Goal: Browse casually: Explore the website without a specific task or goal

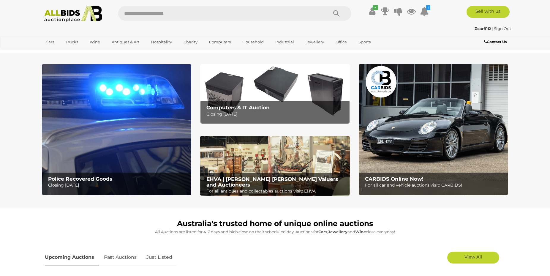
scroll to position [61, 0]
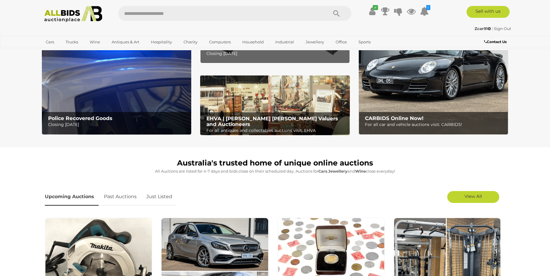
click at [132, 88] on img at bounding box center [116, 69] width 149 height 131
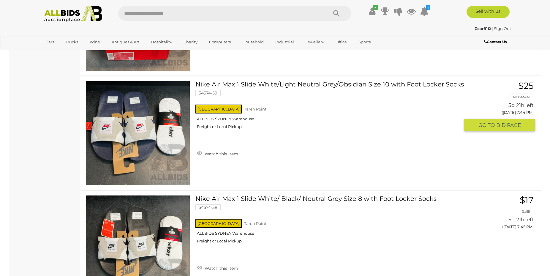
scroll to position [4967, 0]
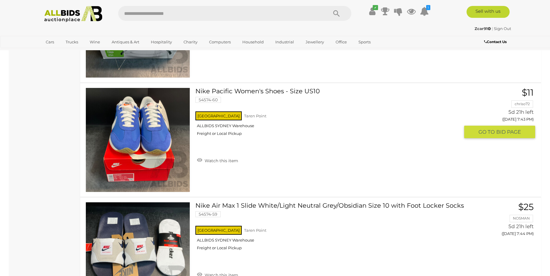
click at [126, 161] on img at bounding box center [138, 140] width 104 height 104
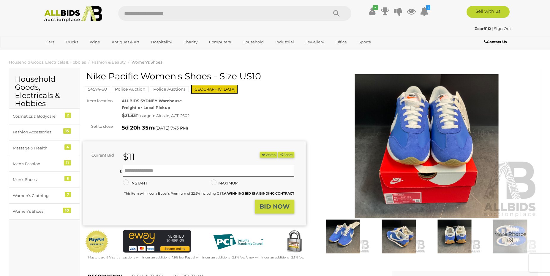
click at [353, 238] on img at bounding box center [343, 236] width 53 height 34
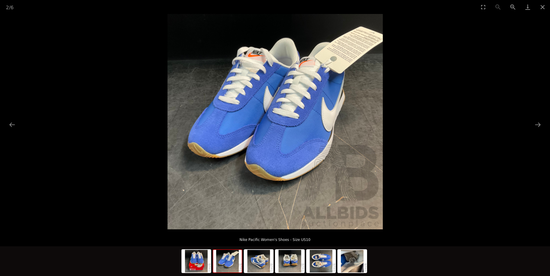
drag, startPoint x: 228, startPoint y: 264, endPoint x: 243, endPoint y: 273, distance: 18.2
click at [228, 264] on img at bounding box center [227, 261] width 29 height 23
click at [256, 267] on img at bounding box center [258, 261] width 29 height 23
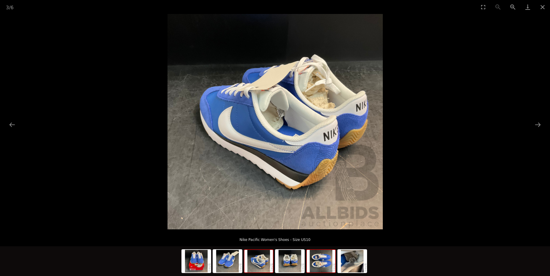
drag, startPoint x: 295, startPoint y: 262, endPoint x: 315, endPoint y: 266, distance: 20.7
click at [295, 262] on img at bounding box center [290, 261] width 29 height 23
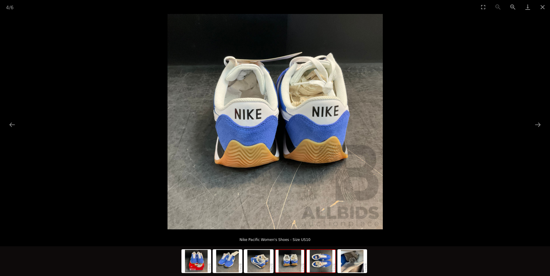
click at [317, 265] on img at bounding box center [321, 261] width 29 height 23
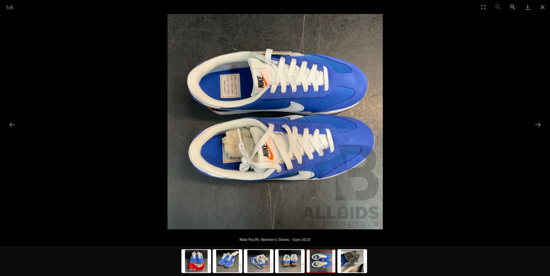
click at [329, 265] on img at bounding box center [321, 261] width 29 height 23
click at [335, 259] on img at bounding box center [321, 261] width 29 height 23
click at [343, 262] on img at bounding box center [352, 261] width 29 height 23
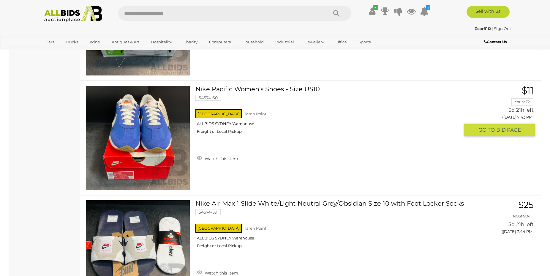
scroll to position [4958, 0]
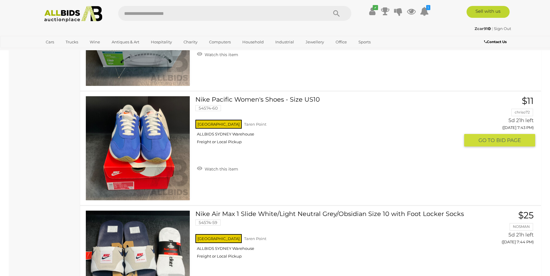
click at [159, 159] on img at bounding box center [138, 148] width 104 height 104
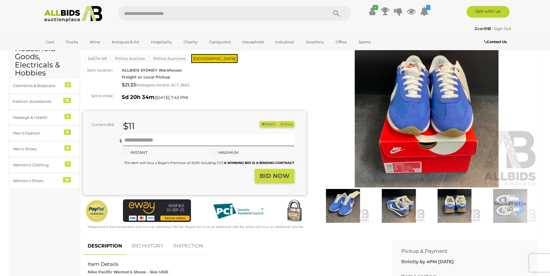
scroll to position [30, 0]
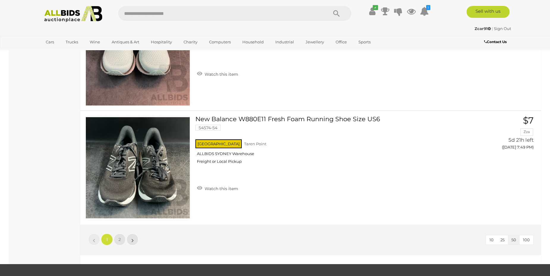
scroll to position [5776, 0]
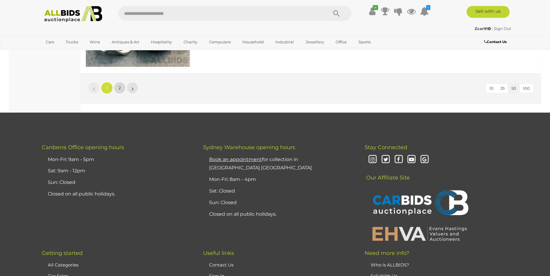
click at [121, 88] on link "2" at bounding box center [120, 88] width 12 height 12
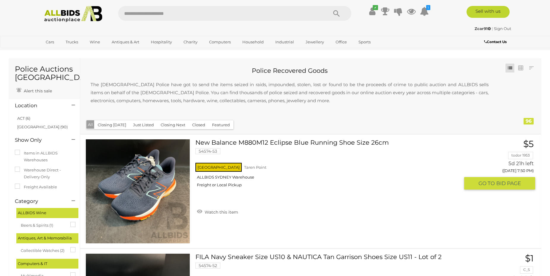
click at [140, 203] on img at bounding box center [138, 191] width 104 height 104
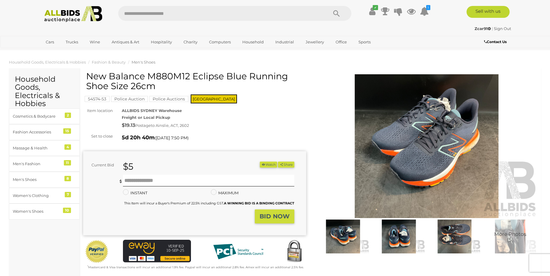
click at [348, 237] on img at bounding box center [343, 236] width 53 height 34
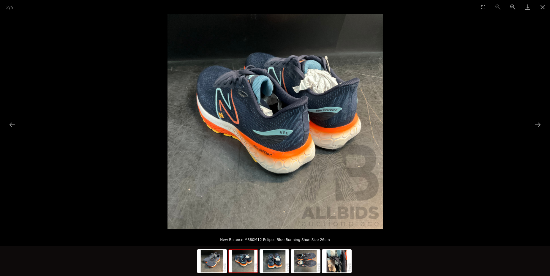
click at [238, 262] on img at bounding box center [243, 261] width 29 height 23
click at [270, 266] on img at bounding box center [274, 261] width 29 height 23
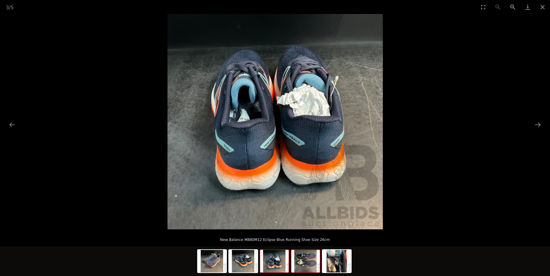
click at [302, 268] on img at bounding box center [305, 261] width 29 height 23
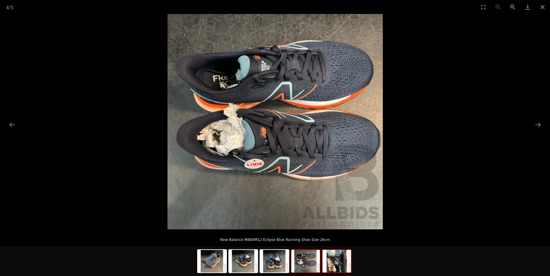
click at [330, 268] on img at bounding box center [336, 261] width 29 height 23
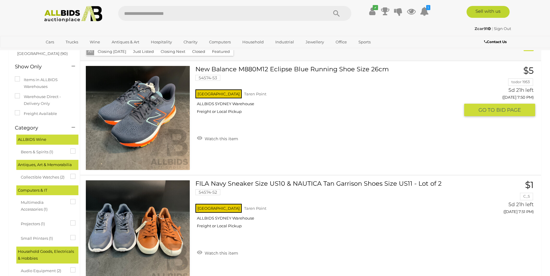
scroll to position [164, 0]
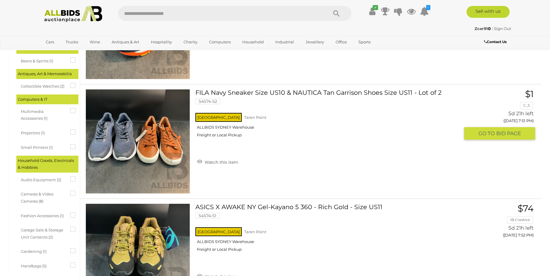
click at [252, 94] on link "FILA Navy Sneaker Size US10 & NAUTICA Tan Garrison Shoes Size US11 - Lot of 2 5…" at bounding box center [330, 115] width 260 height 53
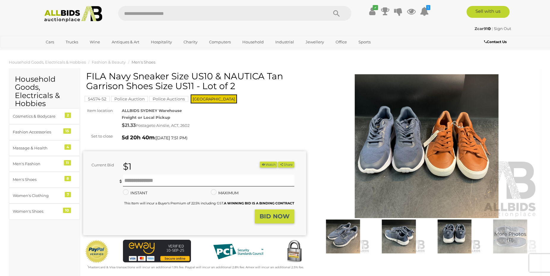
click at [395, 244] on img at bounding box center [398, 236] width 53 height 34
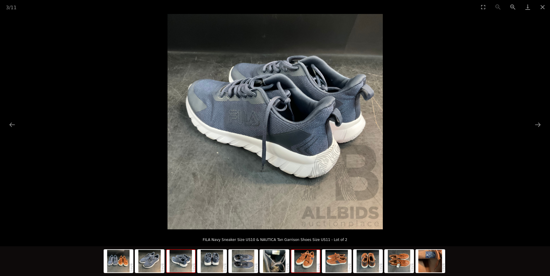
click at [299, 259] on img at bounding box center [305, 261] width 29 height 23
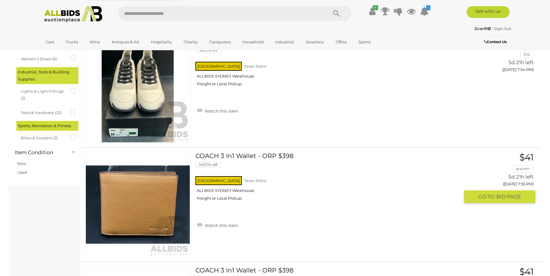
scroll to position [581, 0]
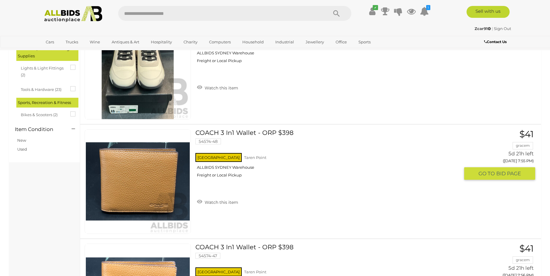
click at [157, 192] on img at bounding box center [138, 181] width 104 height 104
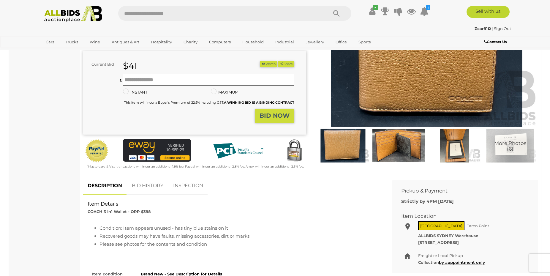
scroll to position [91, 0]
click at [340, 148] on img at bounding box center [343, 146] width 53 height 34
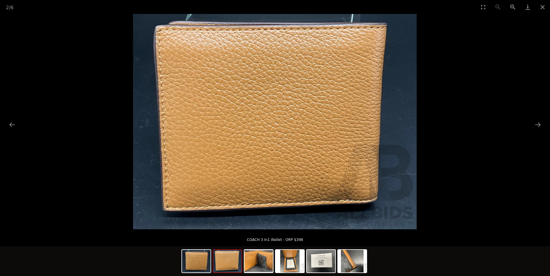
drag, startPoint x: 230, startPoint y: 265, endPoint x: 235, endPoint y: 267, distance: 5.2
click at [231, 265] on img at bounding box center [227, 261] width 29 height 23
click at [260, 268] on img at bounding box center [258, 261] width 29 height 23
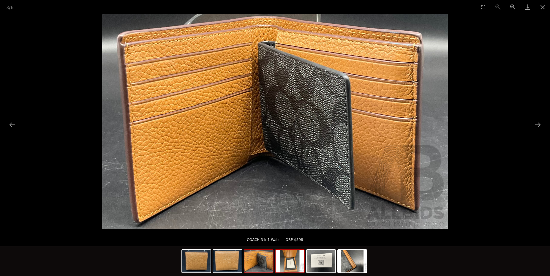
click at [288, 268] on img at bounding box center [290, 261] width 29 height 23
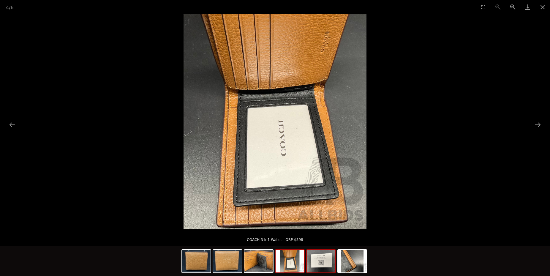
click at [319, 267] on img at bounding box center [321, 261] width 29 height 23
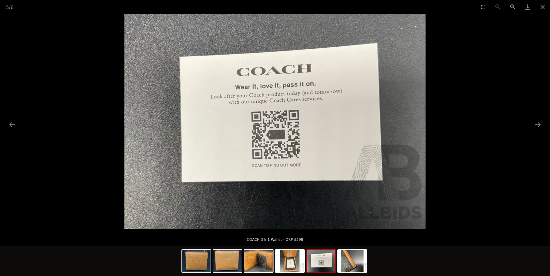
scroll to position [151, 0]
click at [354, 268] on img at bounding box center [352, 261] width 29 height 23
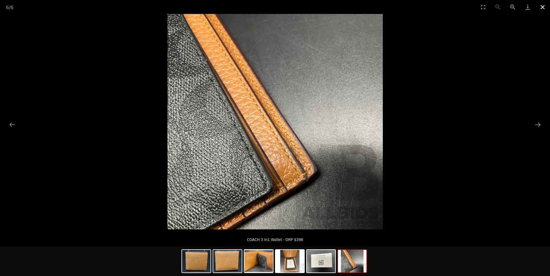
click at [542, 6] on button "Close gallery" at bounding box center [542, 7] width 15 height 14
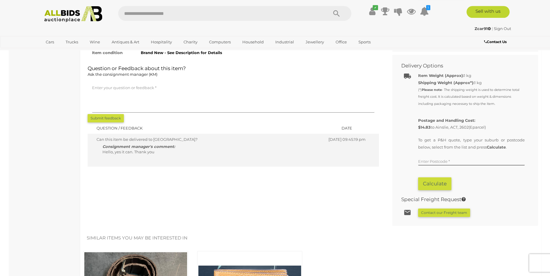
scroll to position [273, 0]
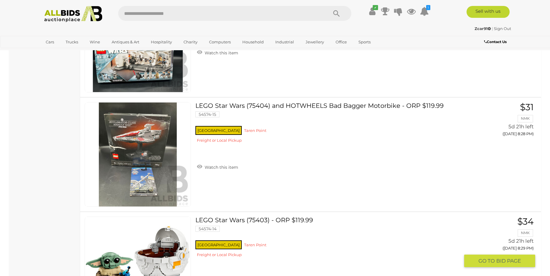
scroll to position [5188, 0]
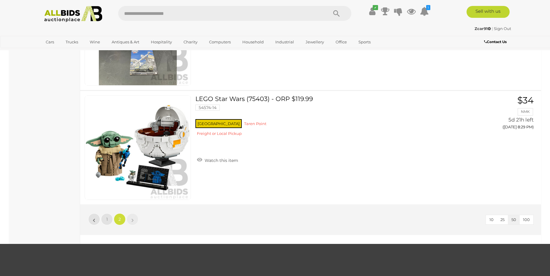
scroll to position [74, 0]
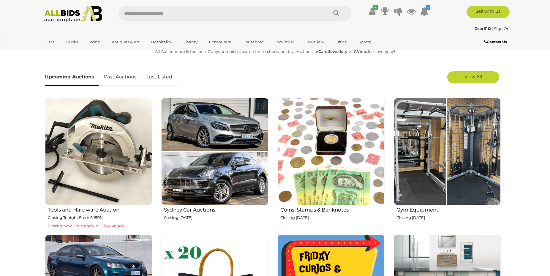
scroll to position [212, 0]
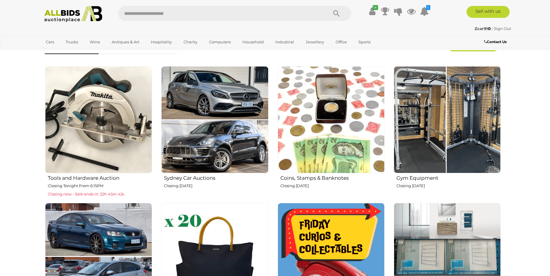
click at [103, 154] on img at bounding box center [98, 119] width 107 height 107
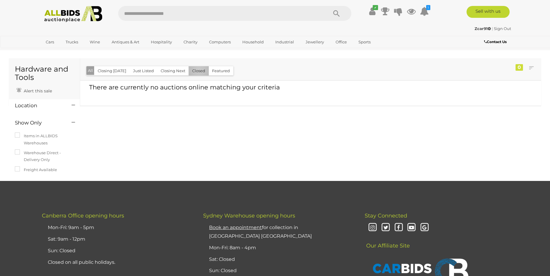
click at [197, 70] on button "Closed" at bounding box center [199, 70] width 20 height 9
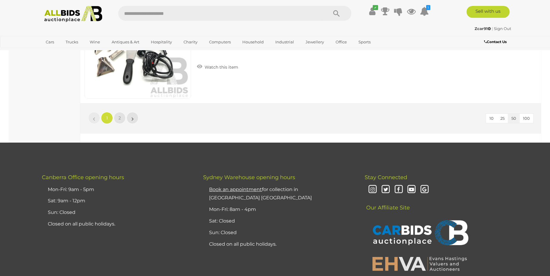
scroll to position [5633, 0]
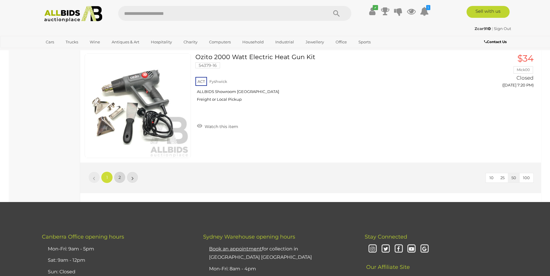
click at [121, 175] on link "2" at bounding box center [120, 177] width 12 height 12
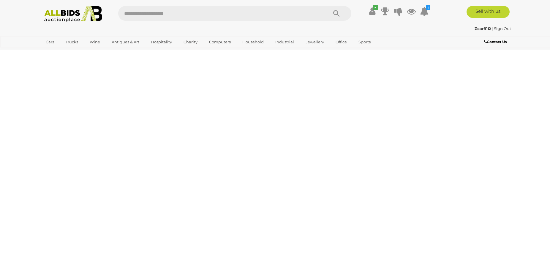
scroll to position [20, 0]
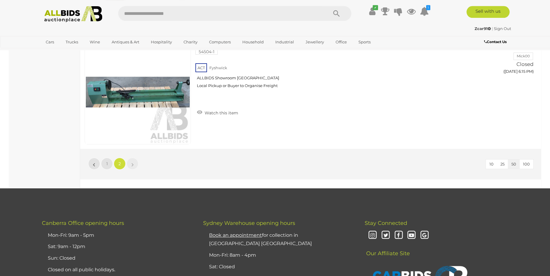
scroll to position [1444, 0]
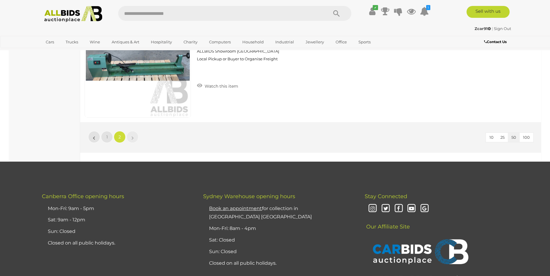
scroll to position [20, 0]
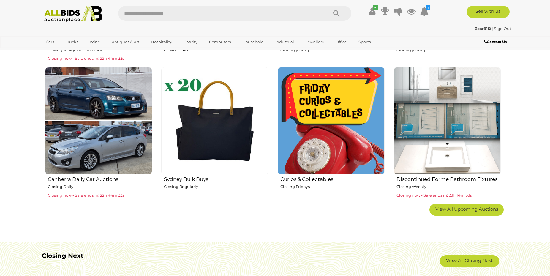
scroll to position [363, 0]
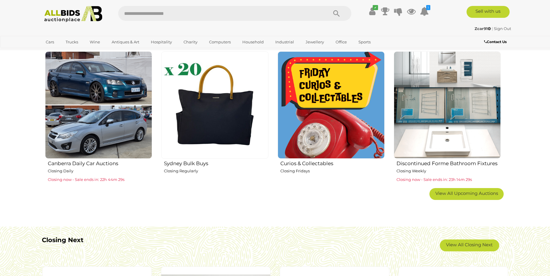
click at [331, 135] on img at bounding box center [331, 104] width 107 height 107
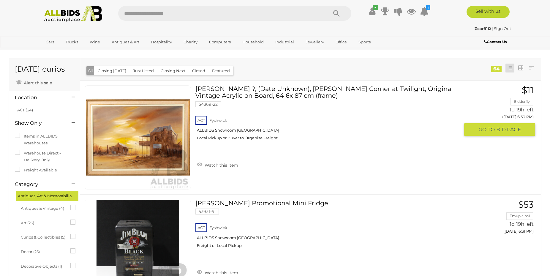
click at [150, 160] on img at bounding box center [138, 138] width 104 height 104
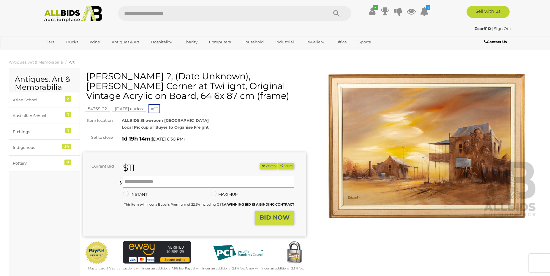
click at [441, 179] on img at bounding box center [426, 146] width 223 height 144
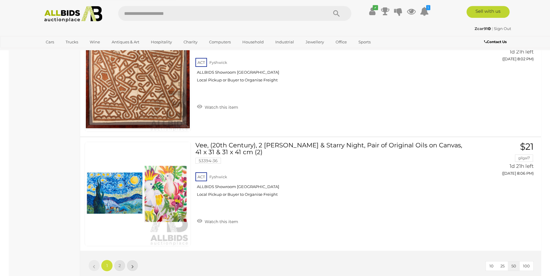
scroll to position [5622, 0]
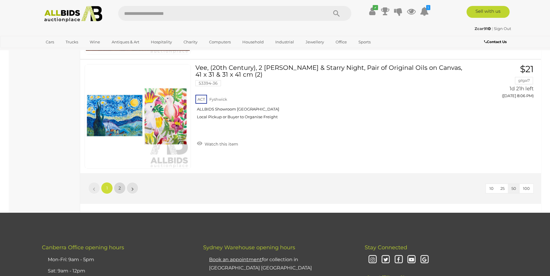
click at [118, 186] on link "2" at bounding box center [120, 188] width 12 height 12
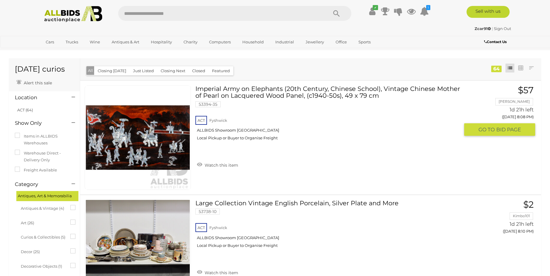
click at [146, 147] on img at bounding box center [138, 138] width 104 height 104
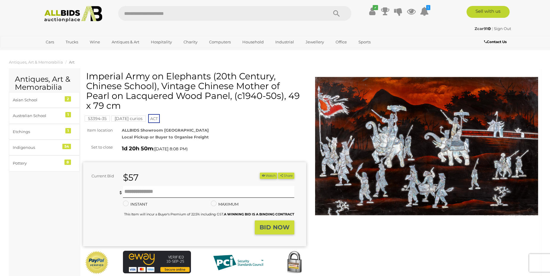
click at [480, 172] on img at bounding box center [426, 146] width 223 height 144
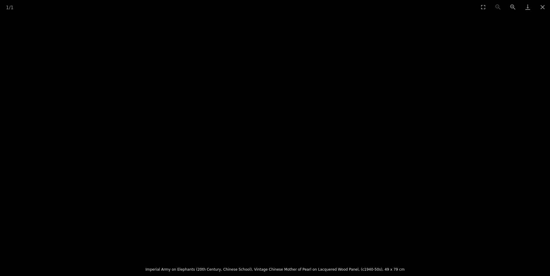
click at [275, 137] on img at bounding box center [275, 137] width 0 height 0
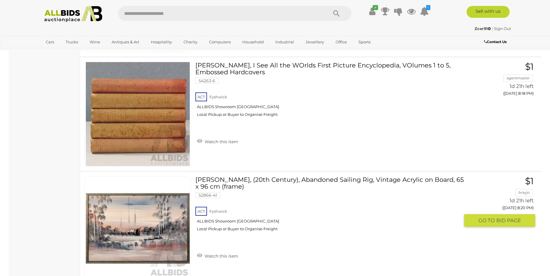
scroll to position [686, 0]
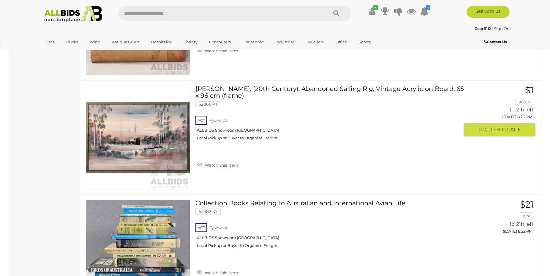
click at [146, 156] on img at bounding box center [138, 138] width 104 height 104
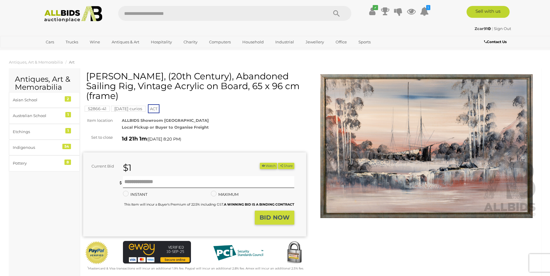
click at [427, 177] on img at bounding box center [426, 146] width 223 height 144
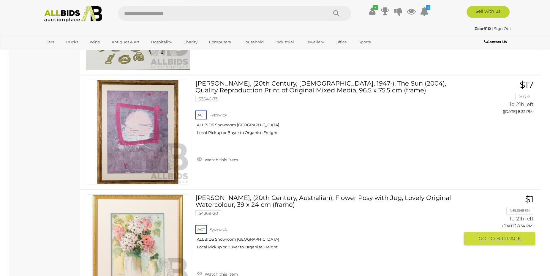
scroll to position [1341, 0]
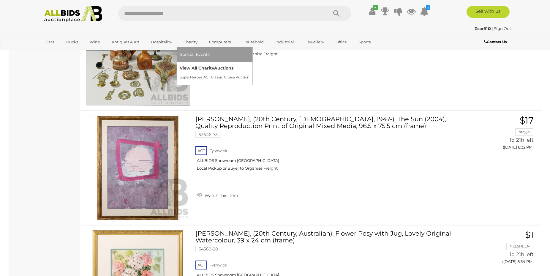
click at [190, 67] on link "View All Charity Auctions" at bounding box center [215, 68] width 70 height 9
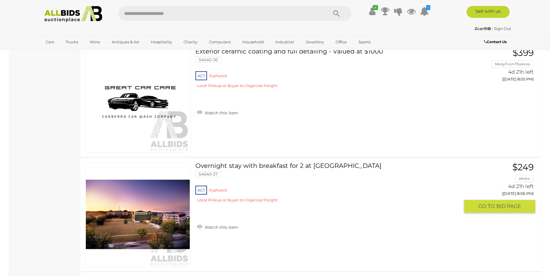
scroll to position [4028, 0]
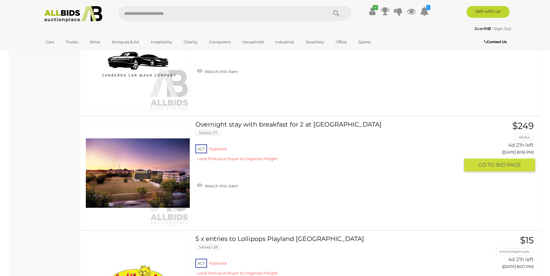
click at [173, 168] on link at bounding box center [138, 173] width 106 height 105
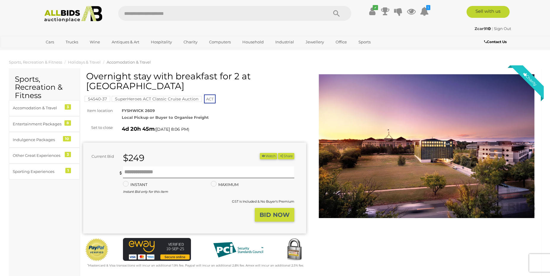
click at [416, 145] on img at bounding box center [426, 146] width 223 height 144
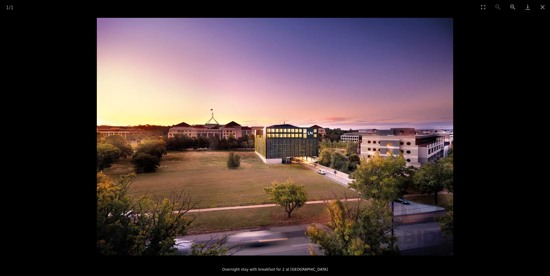
click at [340, 174] on img at bounding box center [275, 137] width 356 height 238
drag, startPoint x: 523, startPoint y: 170, endPoint x: 462, endPoint y: 152, distance: 63.4
click at [523, 169] on picture at bounding box center [275, 136] width 550 height 245
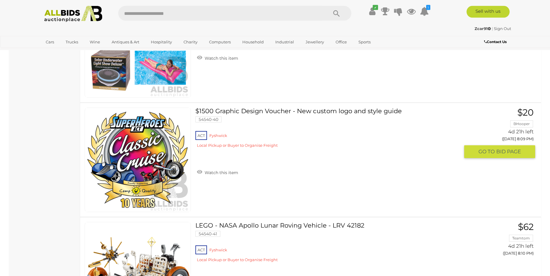
scroll to position [4386, 0]
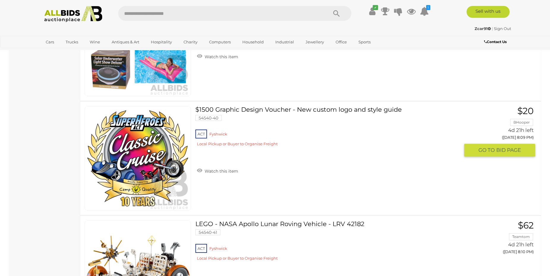
click at [132, 143] on link at bounding box center [138, 158] width 106 height 105
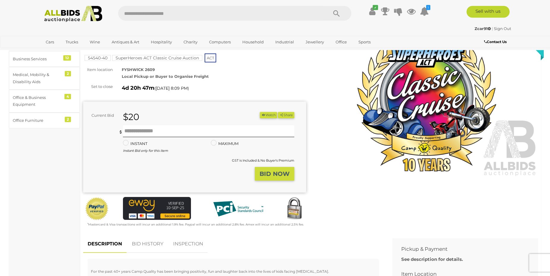
scroll to position [30, 0]
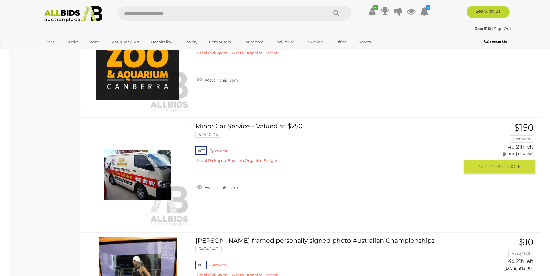
scroll to position [4880, 0]
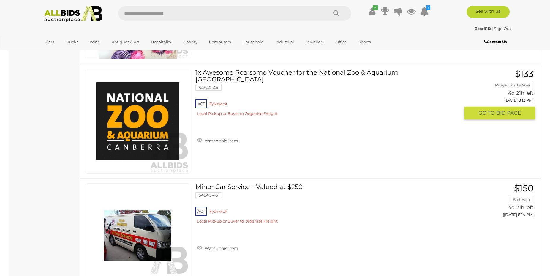
click at [160, 120] on img at bounding box center [138, 121] width 104 height 104
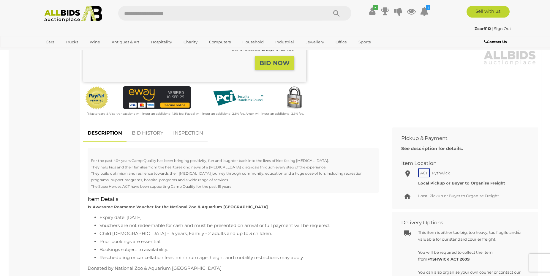
scroll to position [182, 0]
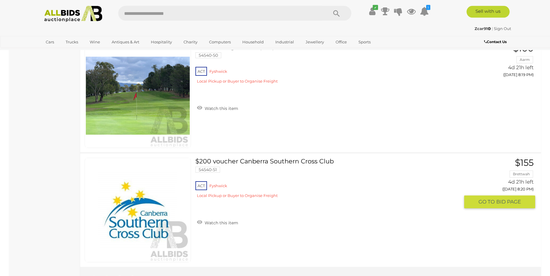
scroll to position [5670, 0]
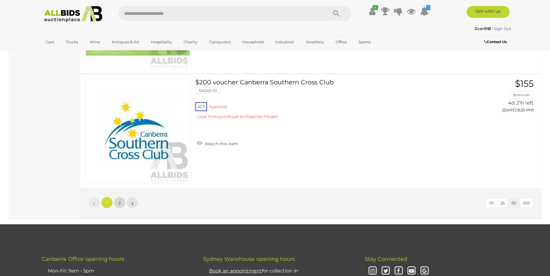
click at [118, 204] on link "2" at bounding box center [120, 203] width 12 height 12
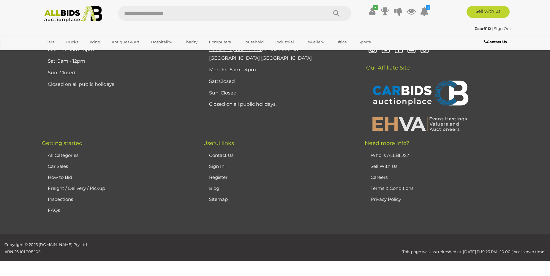
scroll to position [83, 0]
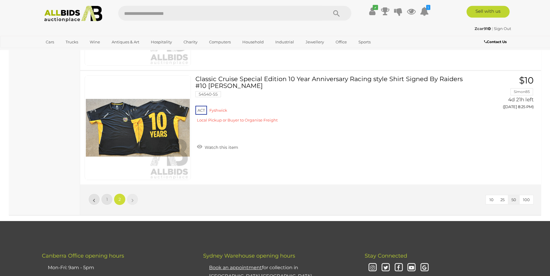
scroll to position [416, 0]
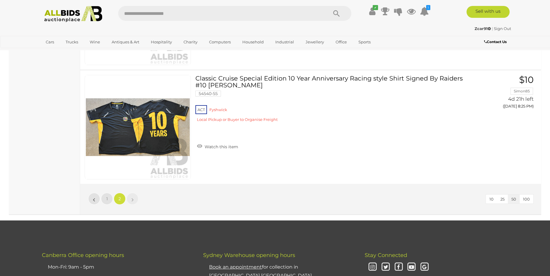
scroll to position [83, 0]
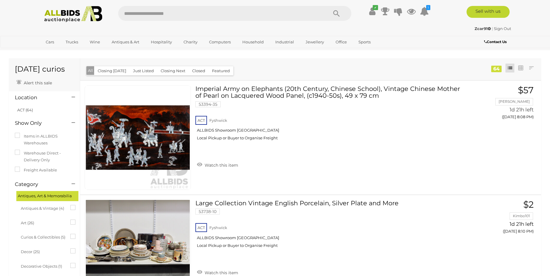
scroll to position [20, 0]
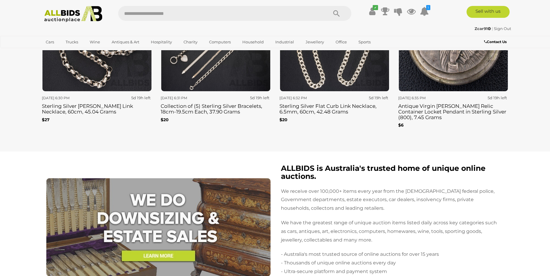
scroll to position [956, 0]
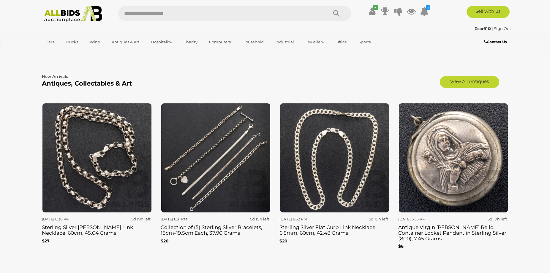
click at [106, 139] on img at bounding box center [97, 158] width 110 height 110
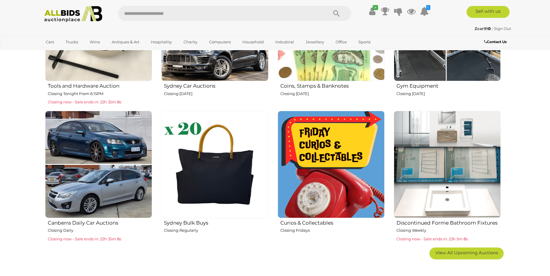
scroll to position [290, 0]
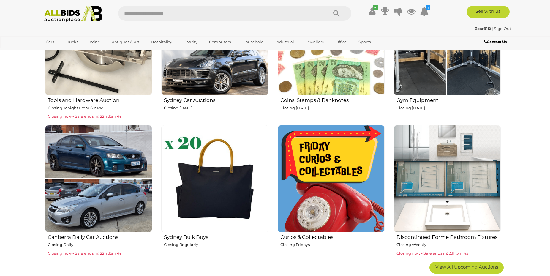
click at [459, 203] on img at bounding box center [447, 178] width 107 height 107
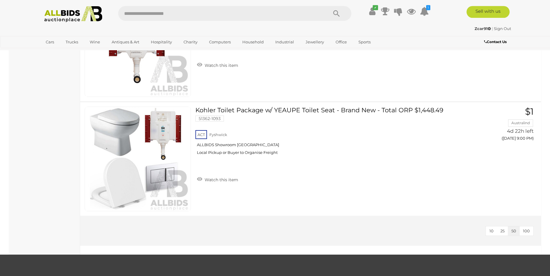
scroll to position [2150, 0]
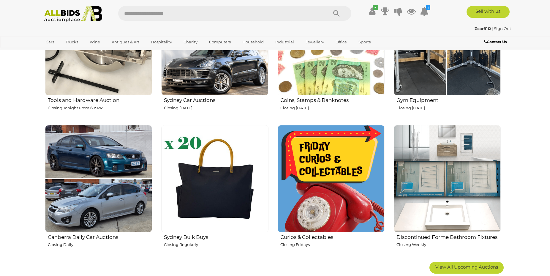
scroll to position [290, 0]
click at [330, 181] on img at bounding box center [331, 178] width 107 height 107
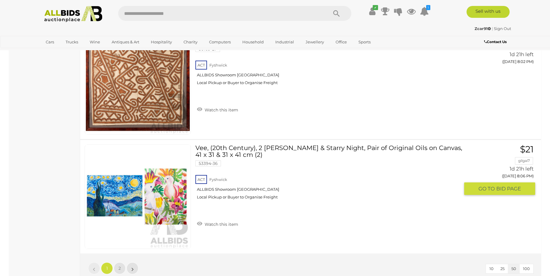
scroll to position [5693, 0]
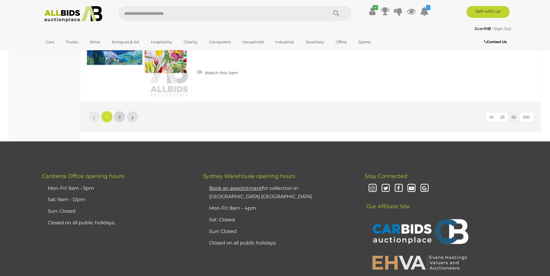
click at [121, 116] on link "2" at bounding box center [120, 117] width 12 height 12
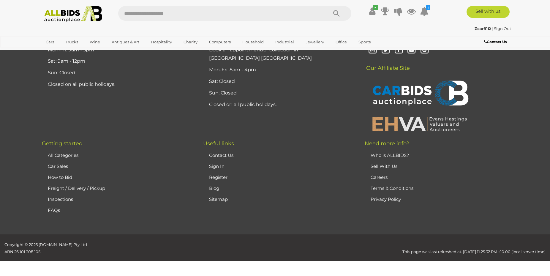
scroll to position [20, 0]
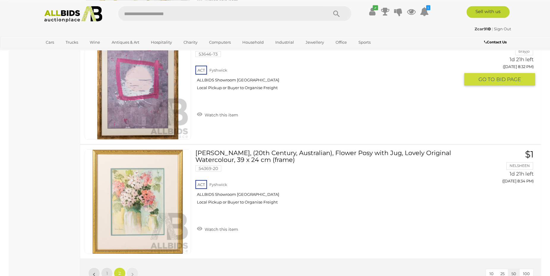
scroll to position [1444, 0]
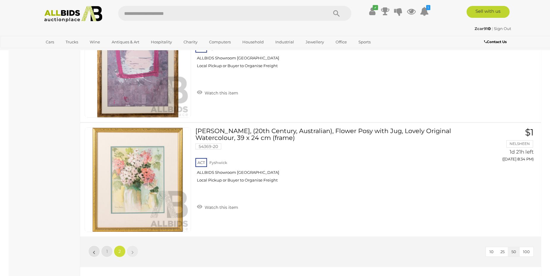
scroll to position [20, 0]
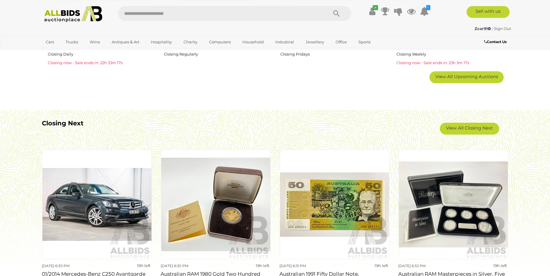
scroll to position [502, 0]
